Goal: Transaction & Acquisition: Purchase product/service

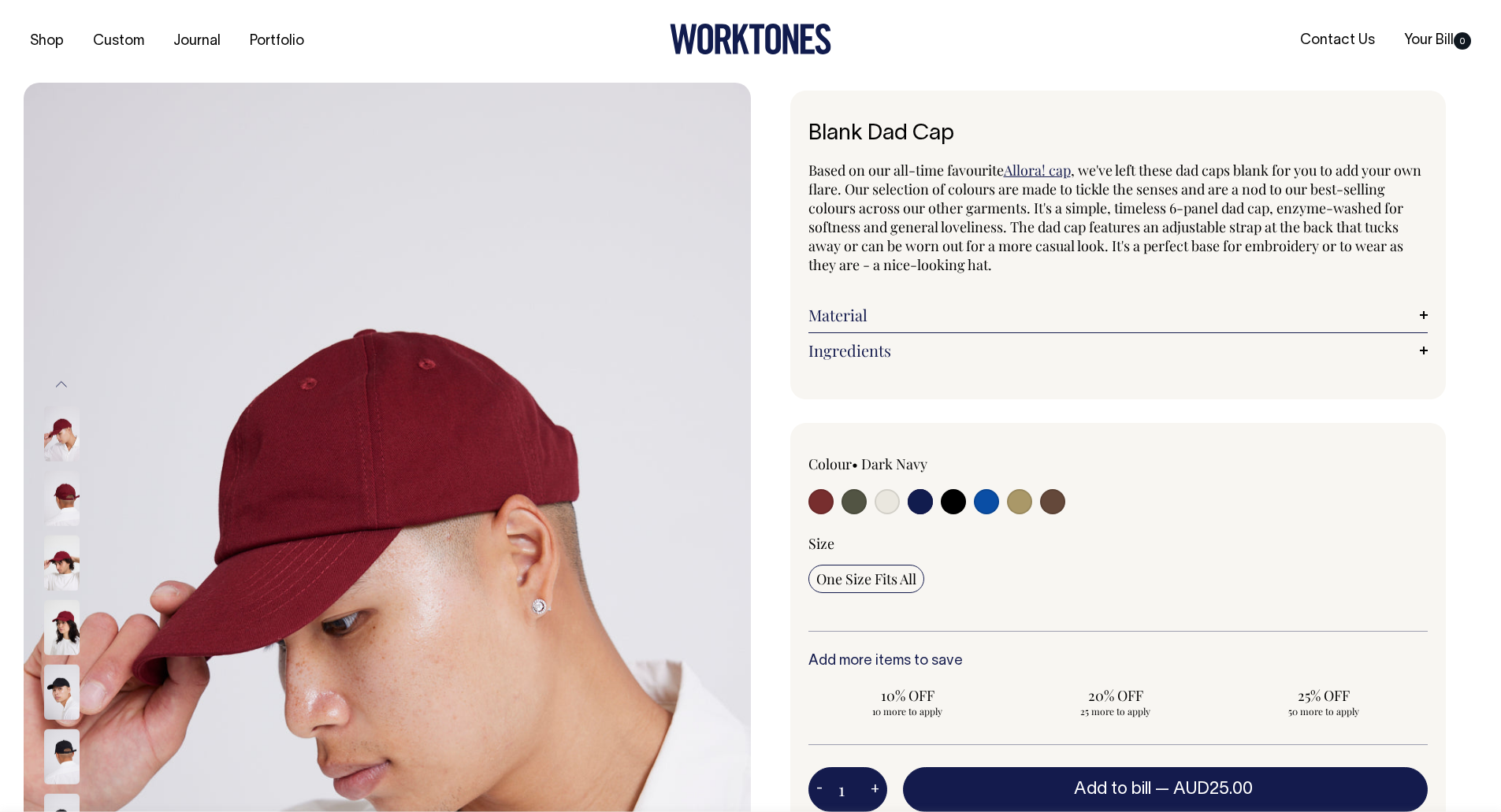
click at [923, 505] on input "radio" at bounding box center [920, 502] width 25 height 25
click at [925, 505] on input "radio" at bounding box center [920, 502] width 25 height 25
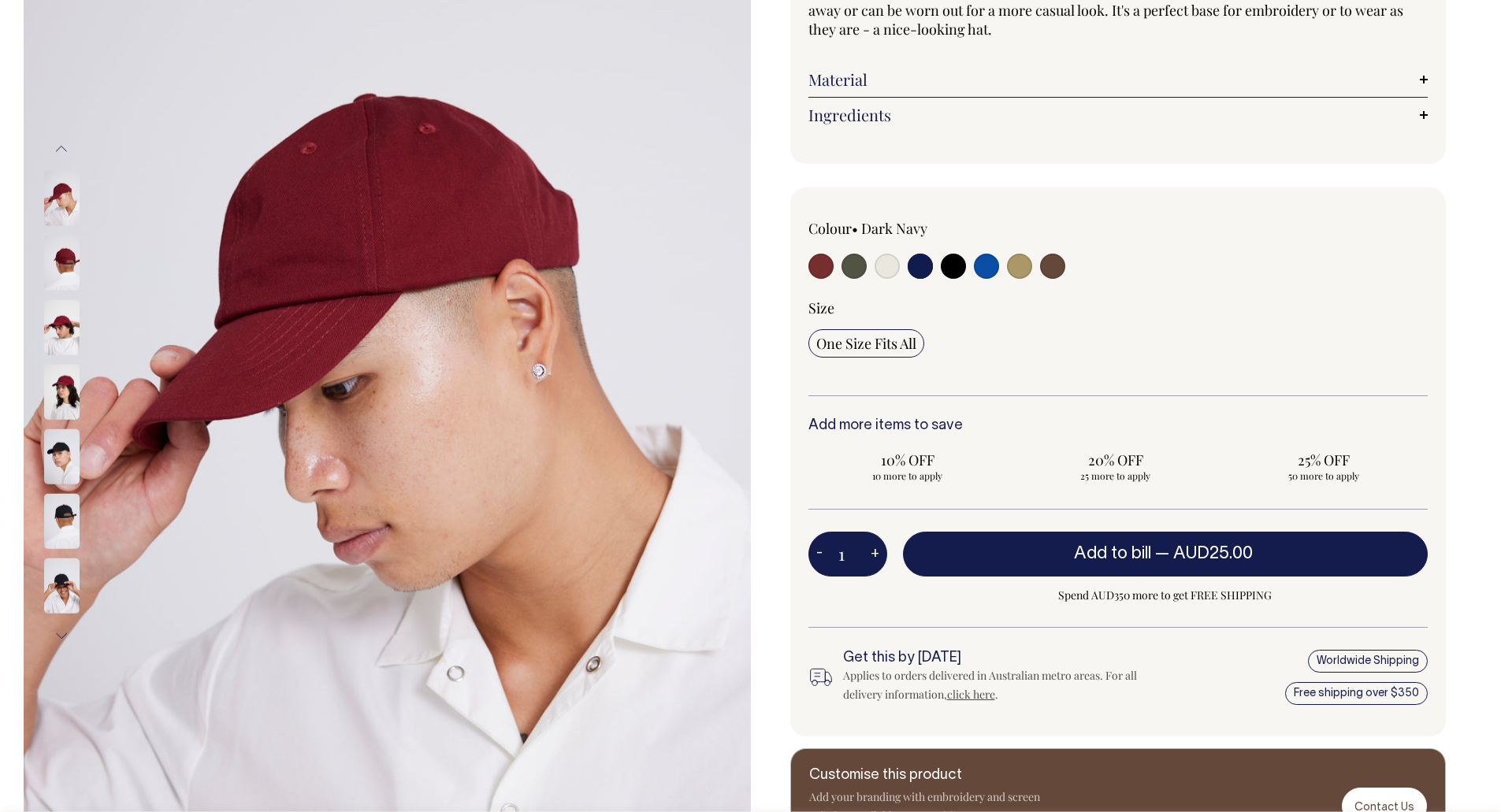
scroll to position [236, 0]
click at [949, 260] on input "radio" at bounding box center [953, 266] width 25 height 25
radio input "true"
select select "Black"
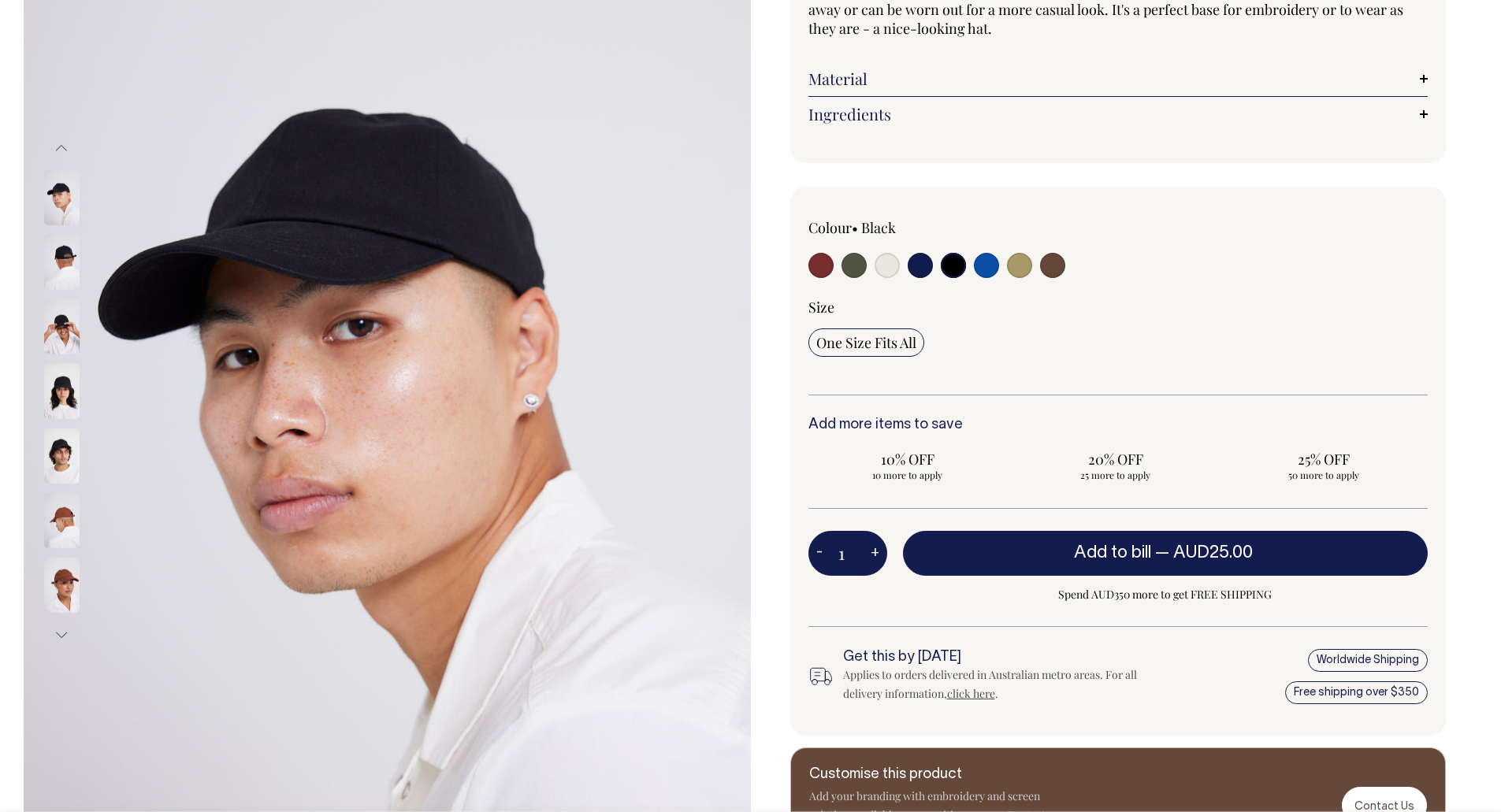
click at [914, 265] on input "radio" at bounding box center [920, 266] width 25 height 25
radio input "true"
select select "Dark Navy"
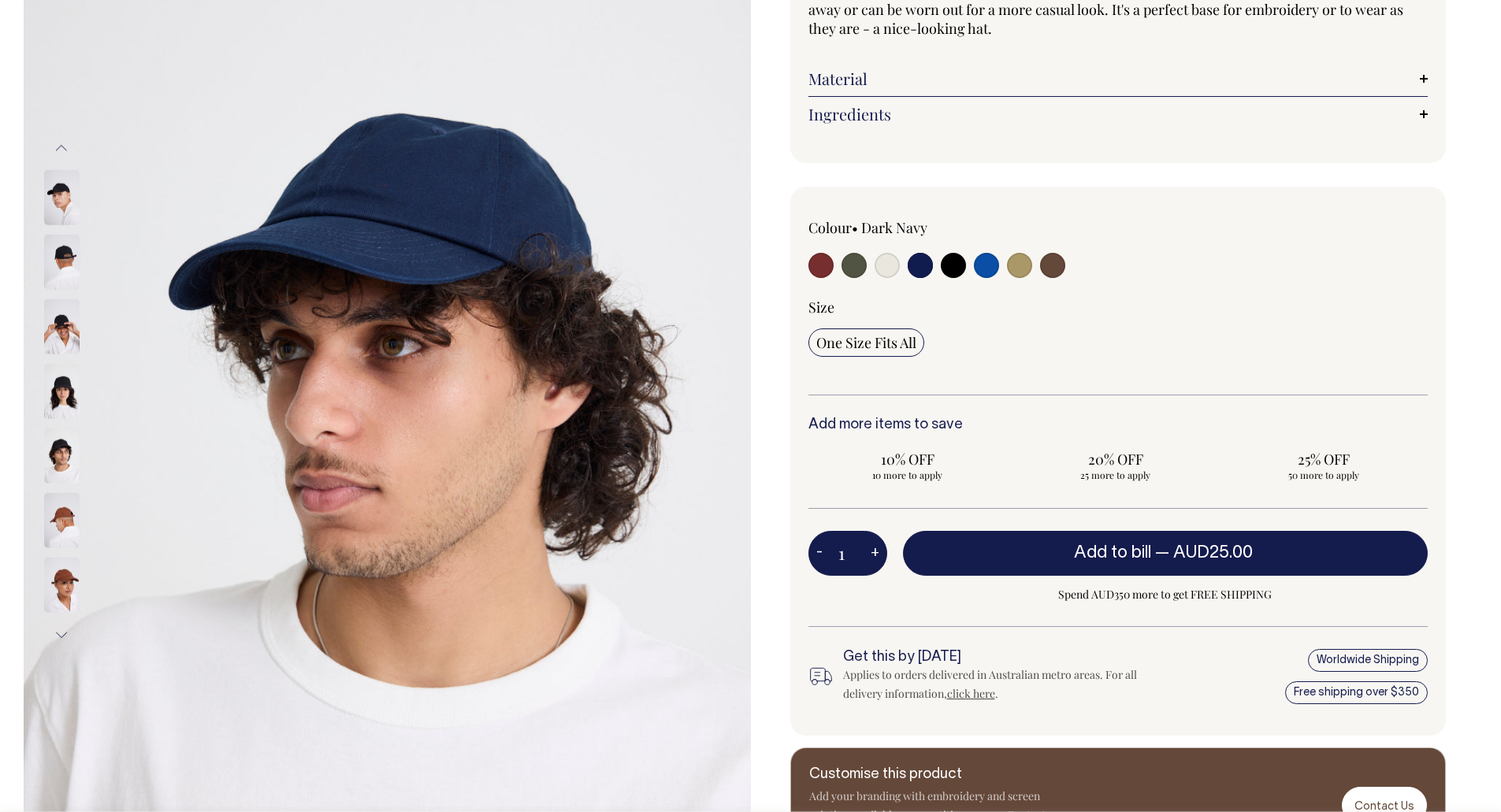
click at [913, 265] on input "radio" at bounding box center [920, 266] width 25 height 25
click at [66, 380] on img at bounding box center [61, 392] width 35 height 55
